Goal: Task Accomplishment & Management: Use online tool/utility

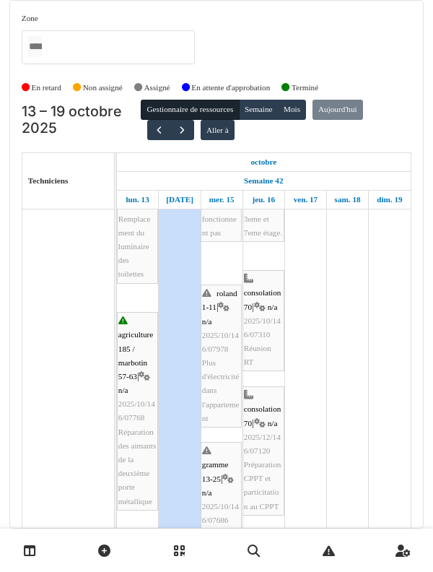
scroll to position [105, 0]
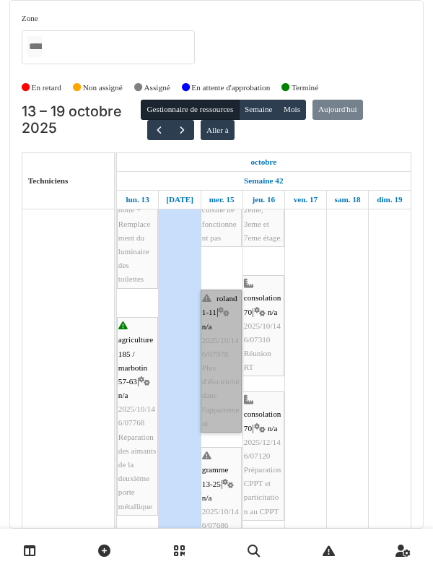
click at [224, 407] on link "roland 1-11 | n/a 2025/10/146/07978 Plus d'électricité dans l'appartement" at bounding box center [221, 360] width 41 height 143
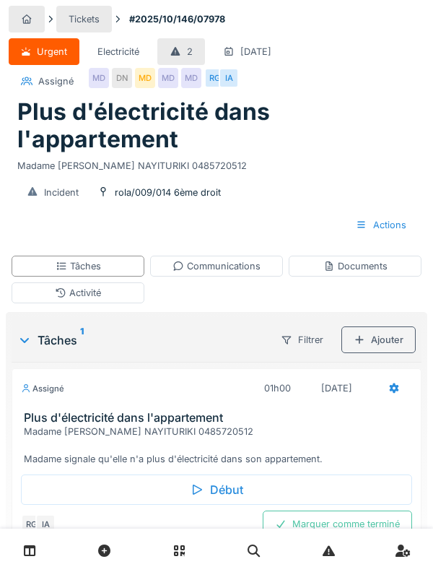
click at [48, 297] on div "Activité" at bounding box center [78, 292] width 133 height 21
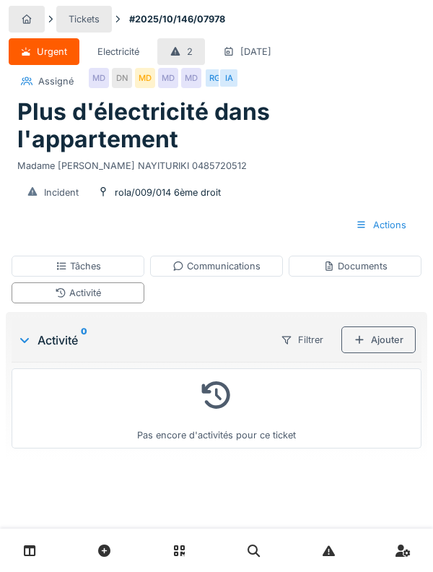
click at [44, 276] on div "Tâches" at bounding box center [78, 265] width 133 height 21
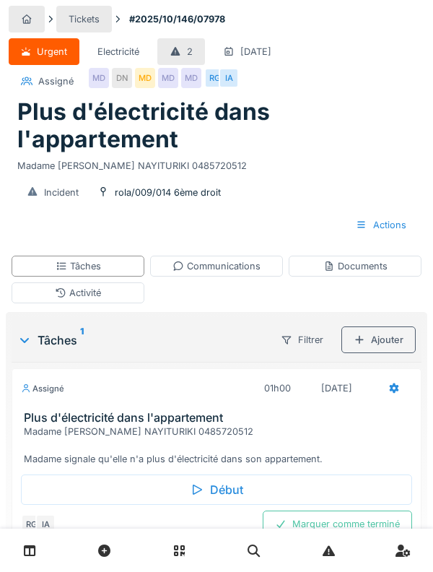
click at [318, 401] on div "15/10/2025" at bounding box center [337, 388] width 56 height 27
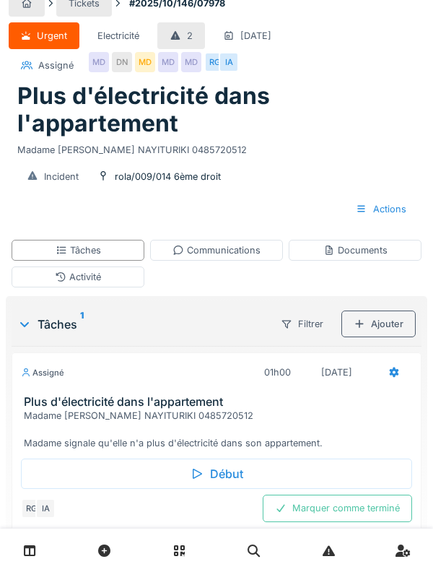
click at [149, 403] on h3 "Plus d'électricité dans l'appartement" at bounding box center [219, 402] width 391 height 14
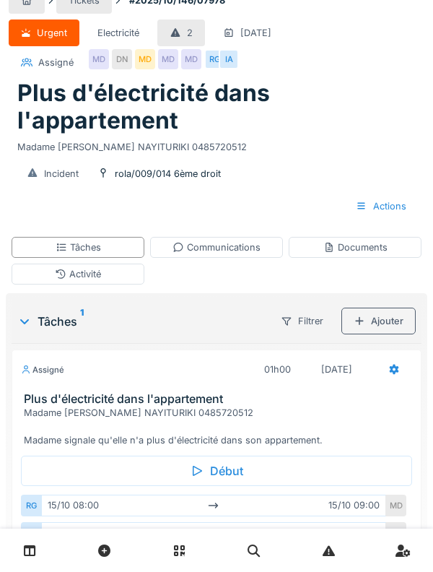
scroll to position [40, 0]
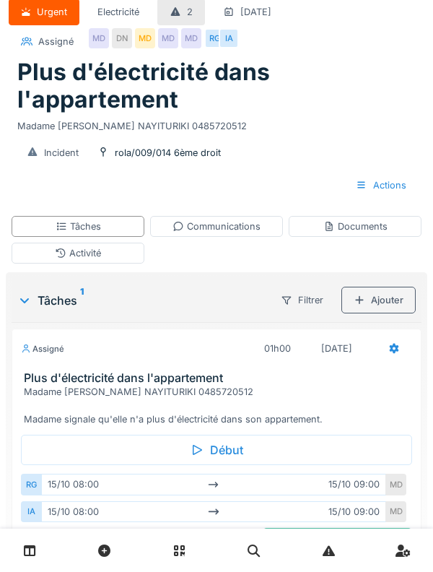
click at [171, 385] on div "Madame Donata NAYITURIKI 0485720512 Madame signale qu'elle n'a plus d'électrici…" at bounding box center [219, 406] width 391 height 42
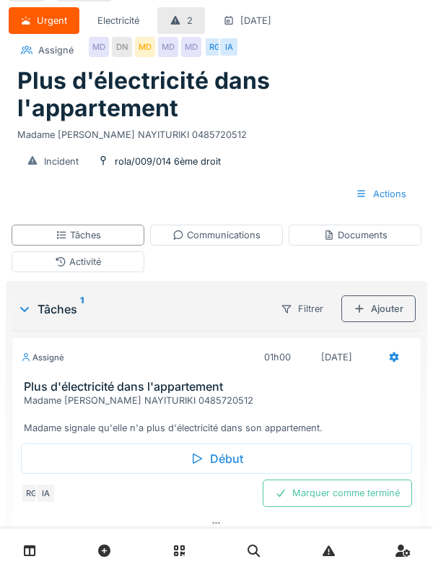
scroll to position [74, 0]
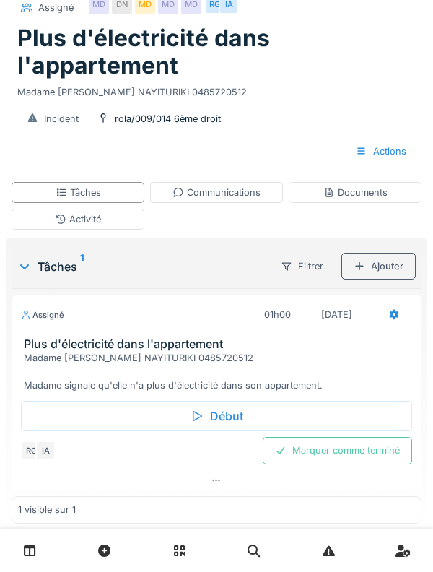
click at [332, 401] on div "Début" at bounding box center [216, 416] width 391 height 30
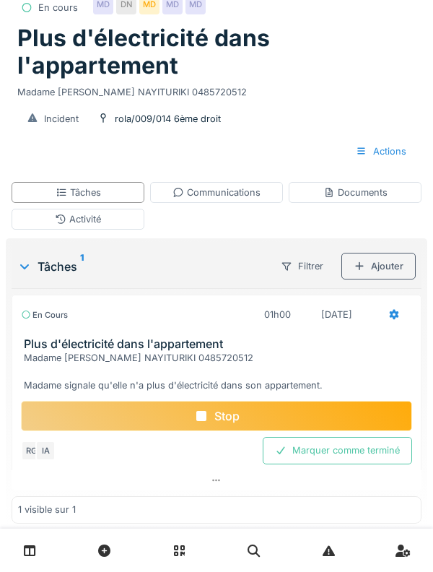
click at [44, 214] on div "Activité" at bounding box center [78, 219] width 133 height 21
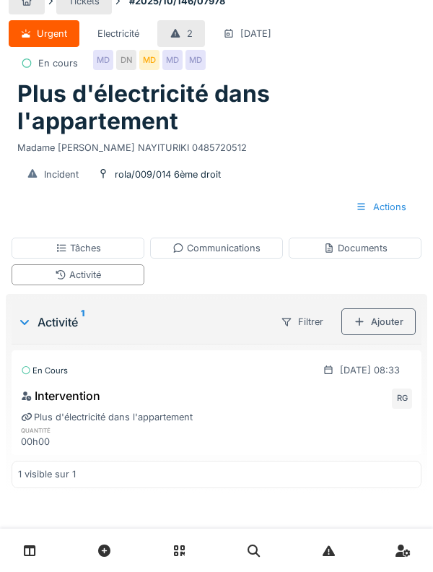
scroll to position [18, 0]
click at [386, 320] on div "Ajouter" at bounding box center [378, 321] width 74 height 27
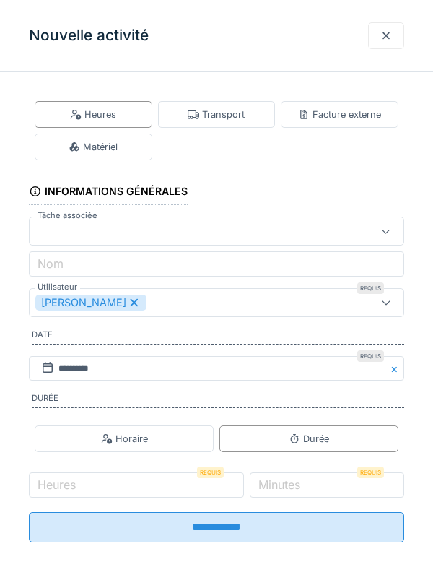
click at [245, 113] on div "Transport" at bounding box center [217, 114] width 118 height 27
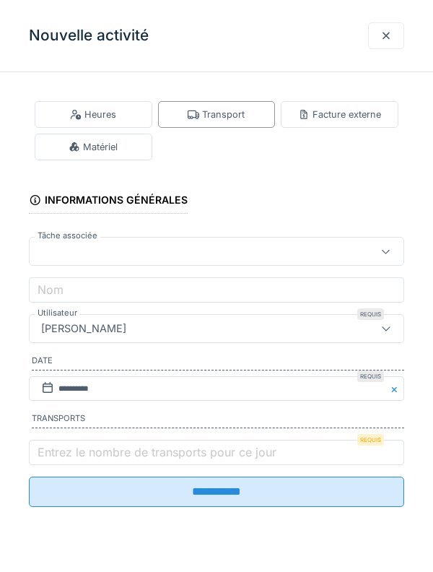
click at [201, 447] on label "Entrez le nombre de transports pour ce jour" at bounding box center [157, 451] width 245 height 17
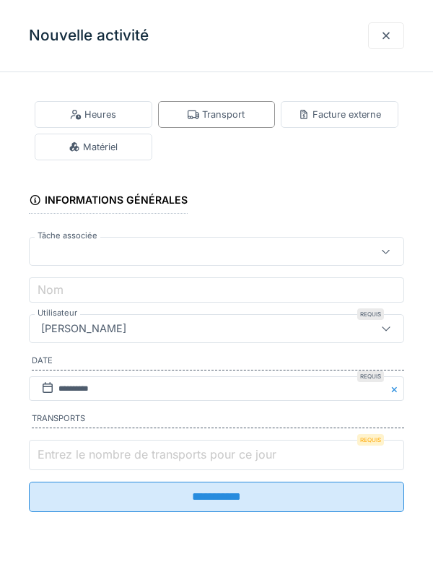
click at [201, 447] on input "Entrez le nombre de transports pour ce jour" at bounding box center [216, 454] width 375 height 30
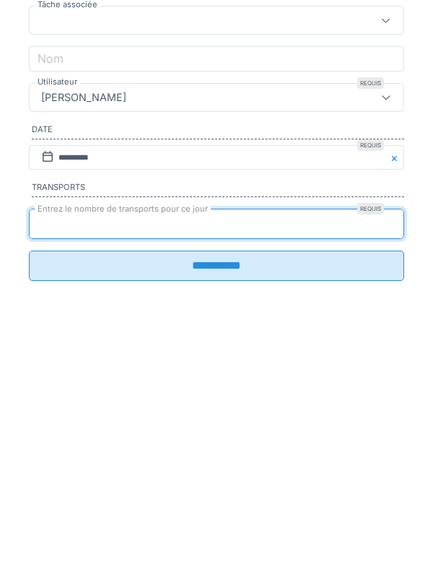
type input "*"
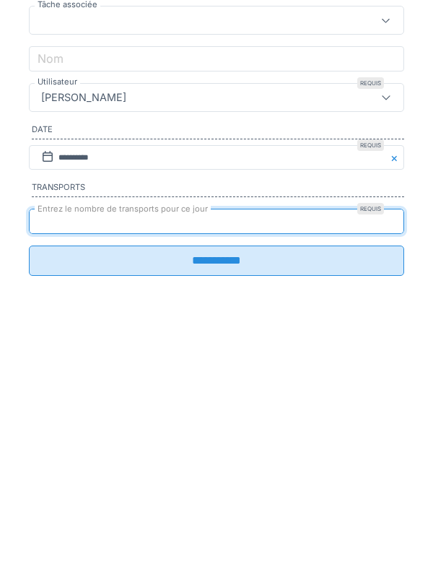
click at [211, 503] on input "**********" at bounding box center [216, 491] width 375 height 30
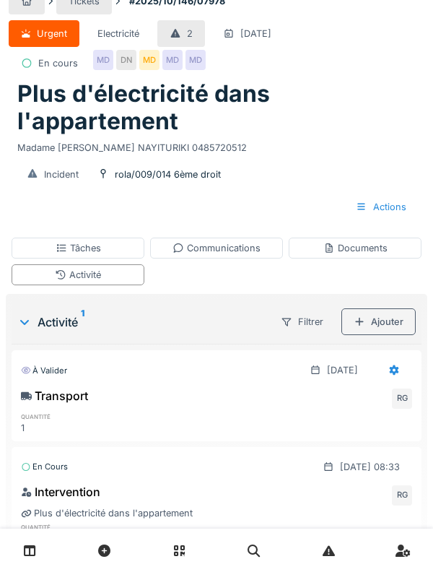
scroll to position [45, 0]
